Goal: Find specific page/section

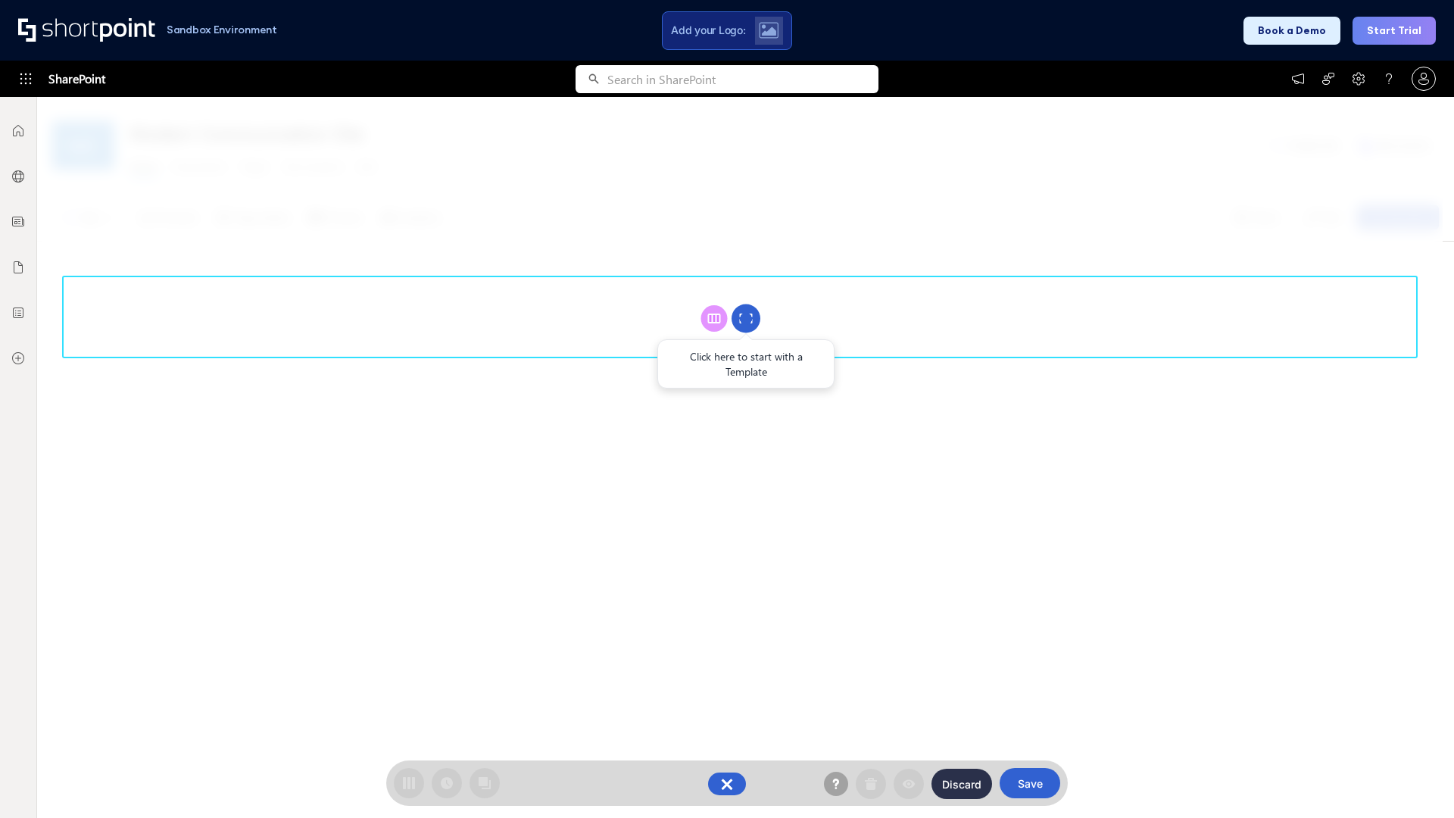
click at [746, 318] on circle at bounding box center [746, 318] width 29 height 29
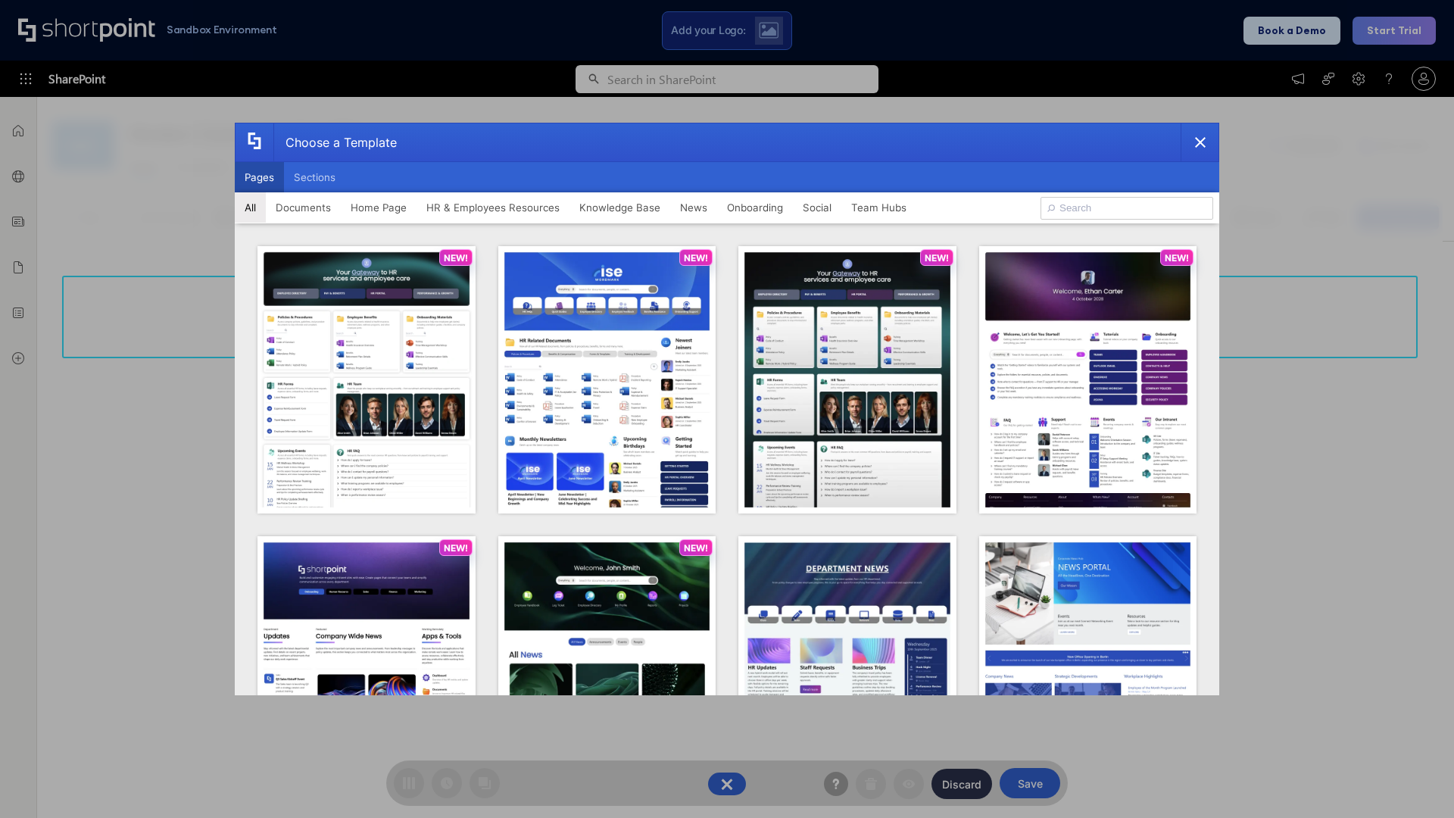
click at [259, 177] on button "Pages" at bounding box center [259, 177] width 49 height 30
type input "HR 2"
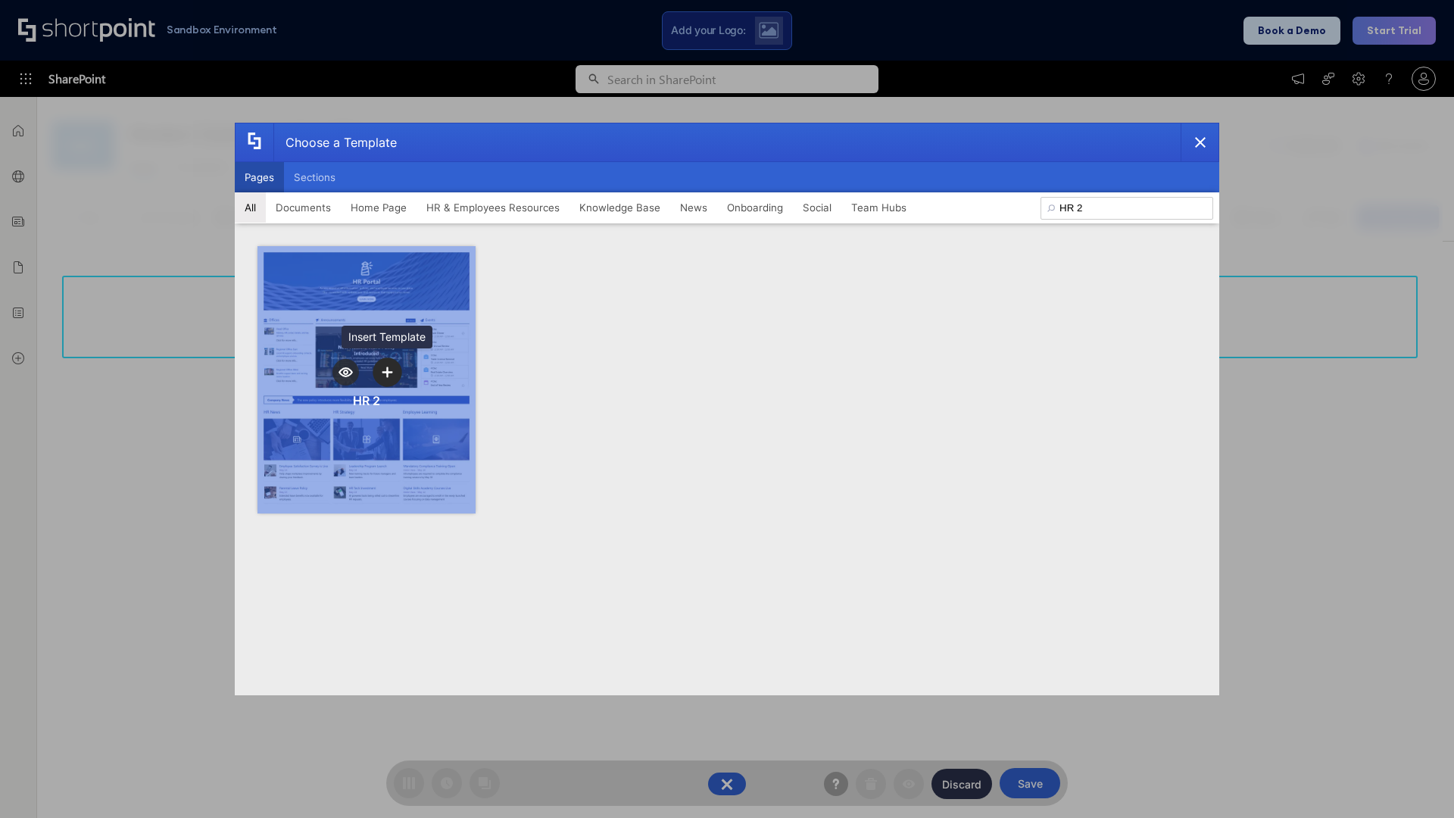
click at [387, 372] on icon "template selector" at bounding box center [387, 372] width 11 height 11
